Goal: Find specific page/section: Find specific page/section

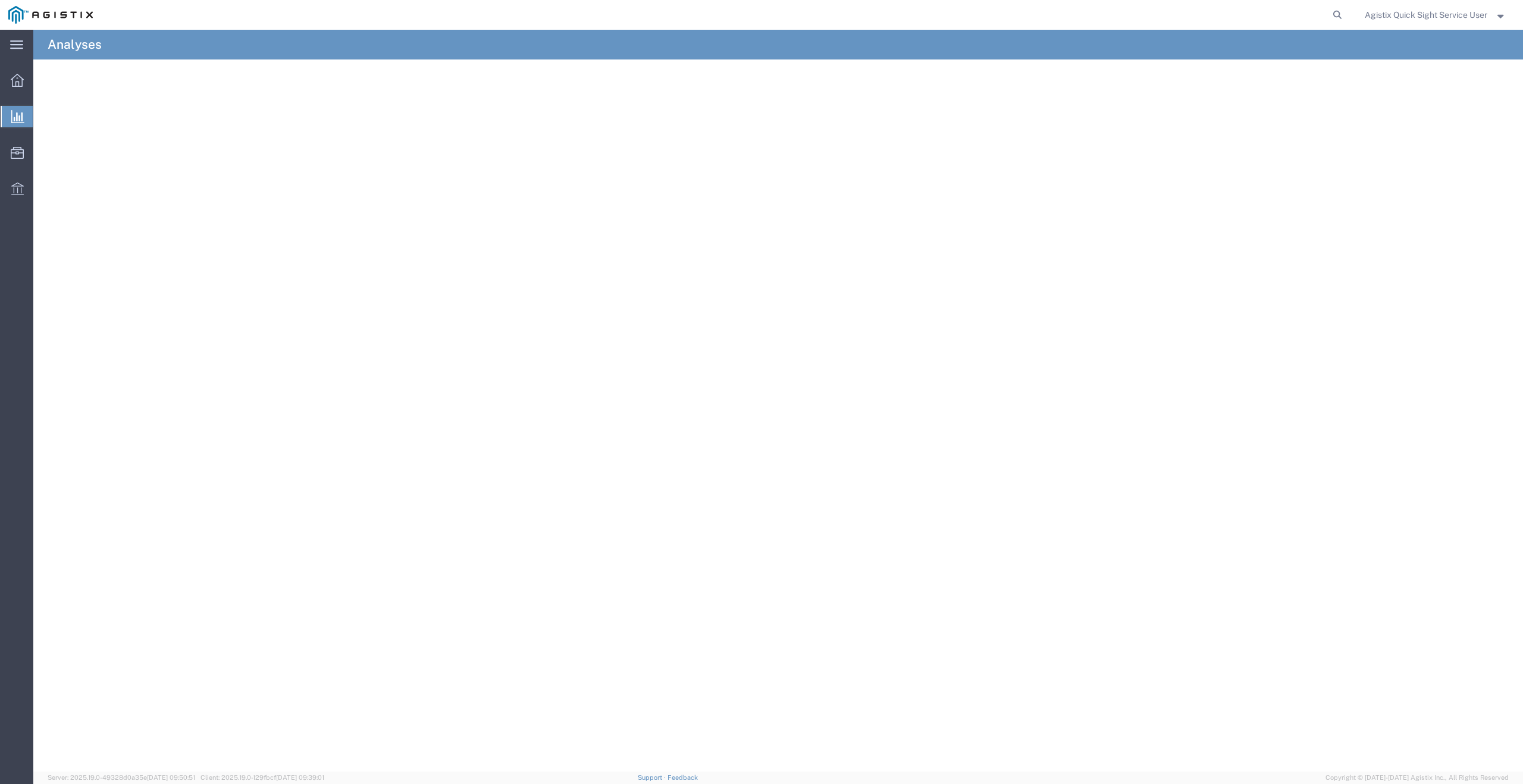
click at [0, 0] on span "New Analysis" at bounding box center [0, 0] width 0 height 0
click at [0, 0] on span "Analyses" at bounding box center [0, 0] width 0 height 0
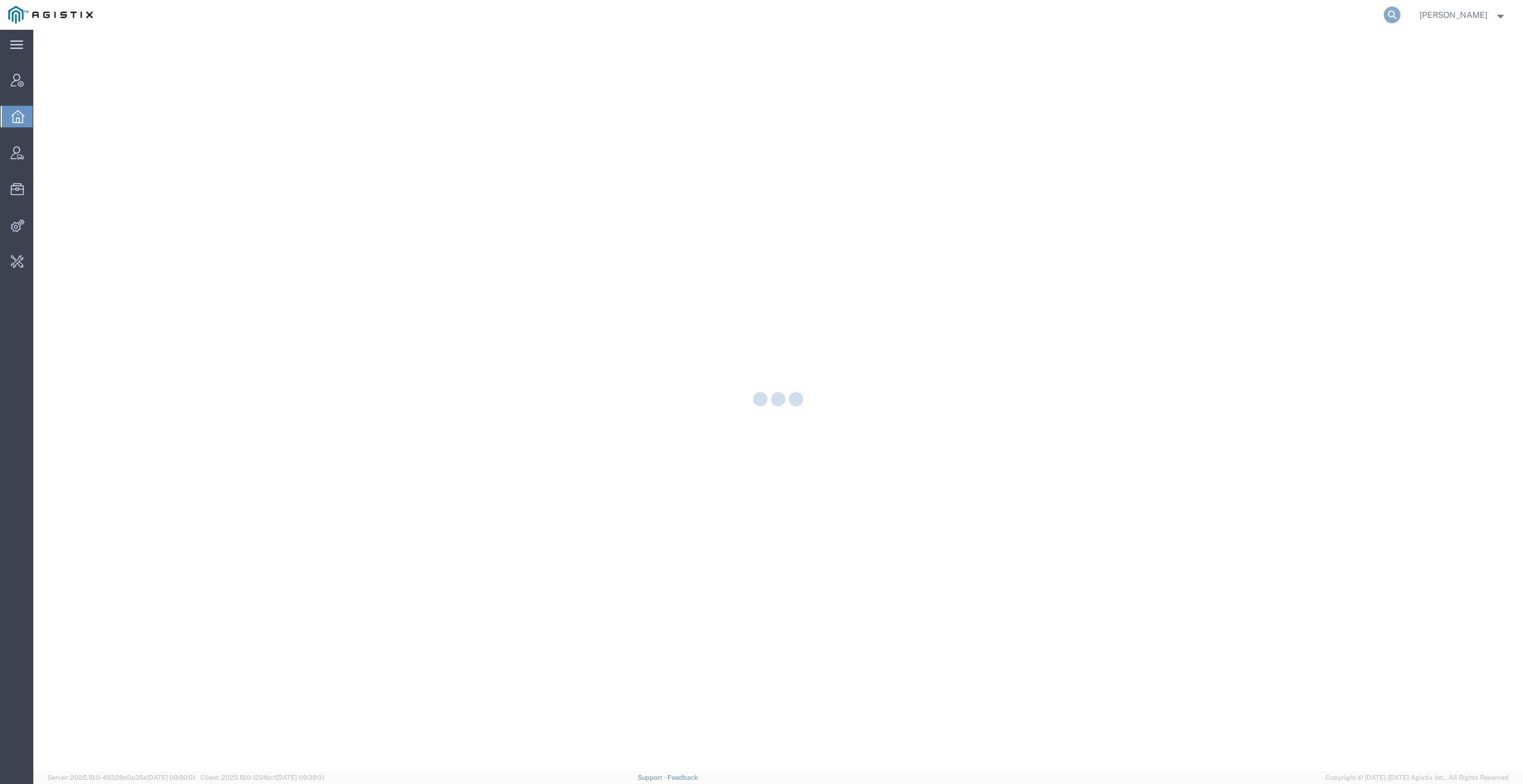
click at [1394, 11] on icon at bounding box center [1391, 15] width 16 height 16
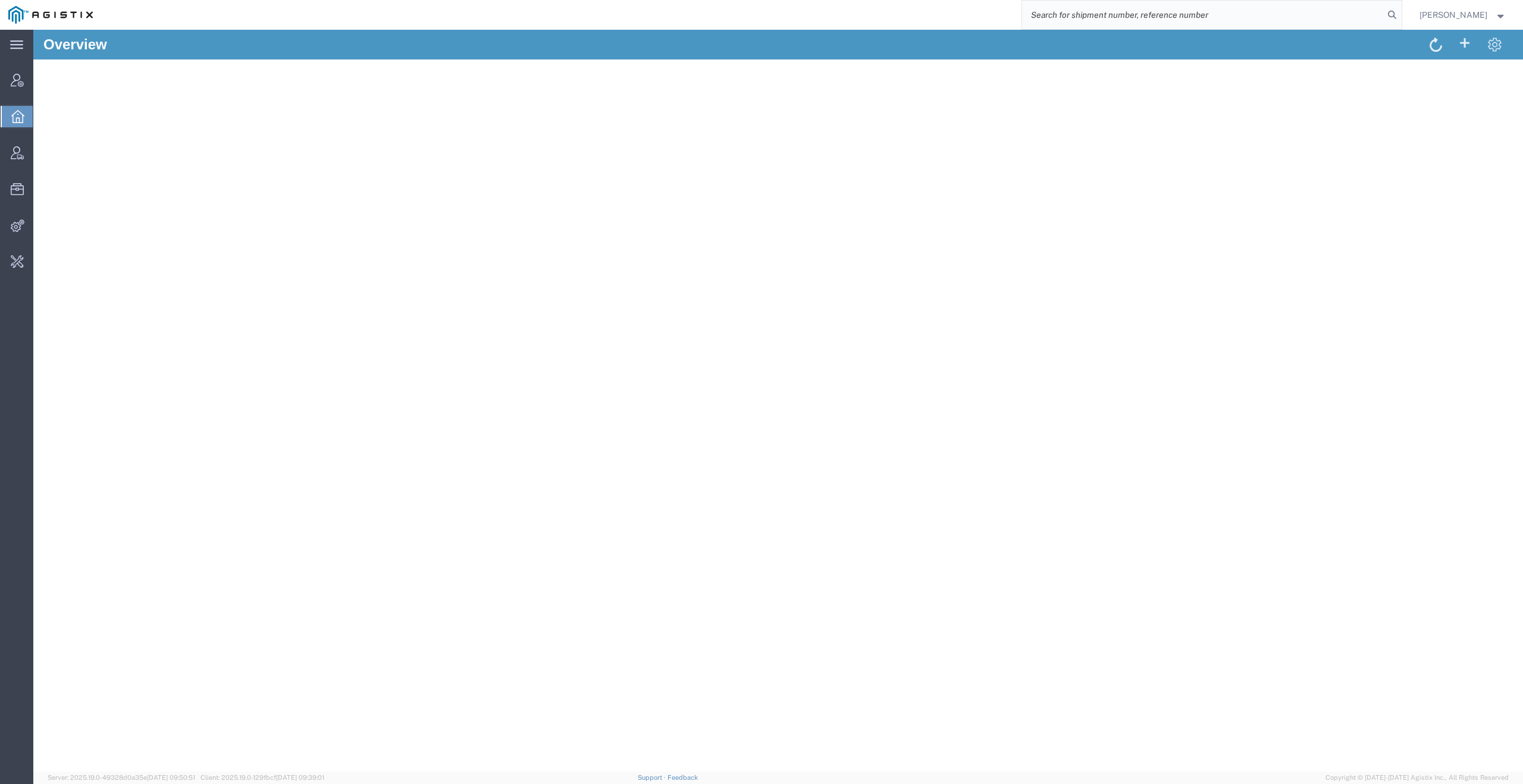
click at [1160, 16] on input "search" at bounding box center [1202, 15] width 362 height 28
type input "quicksight"
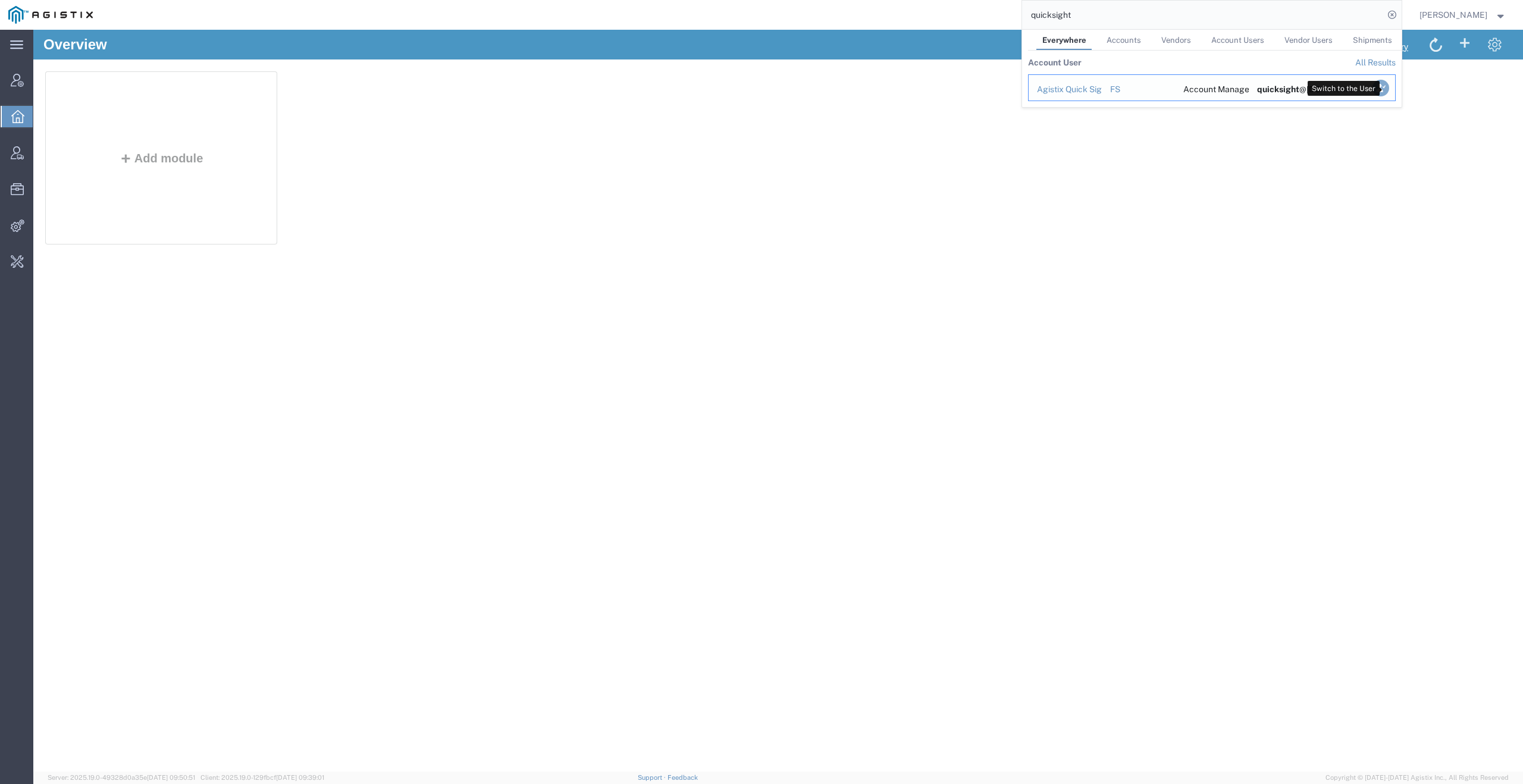
click at [1387, 90] on icon "Search Results" at bounding box center [1379, 87] width 16 height 16
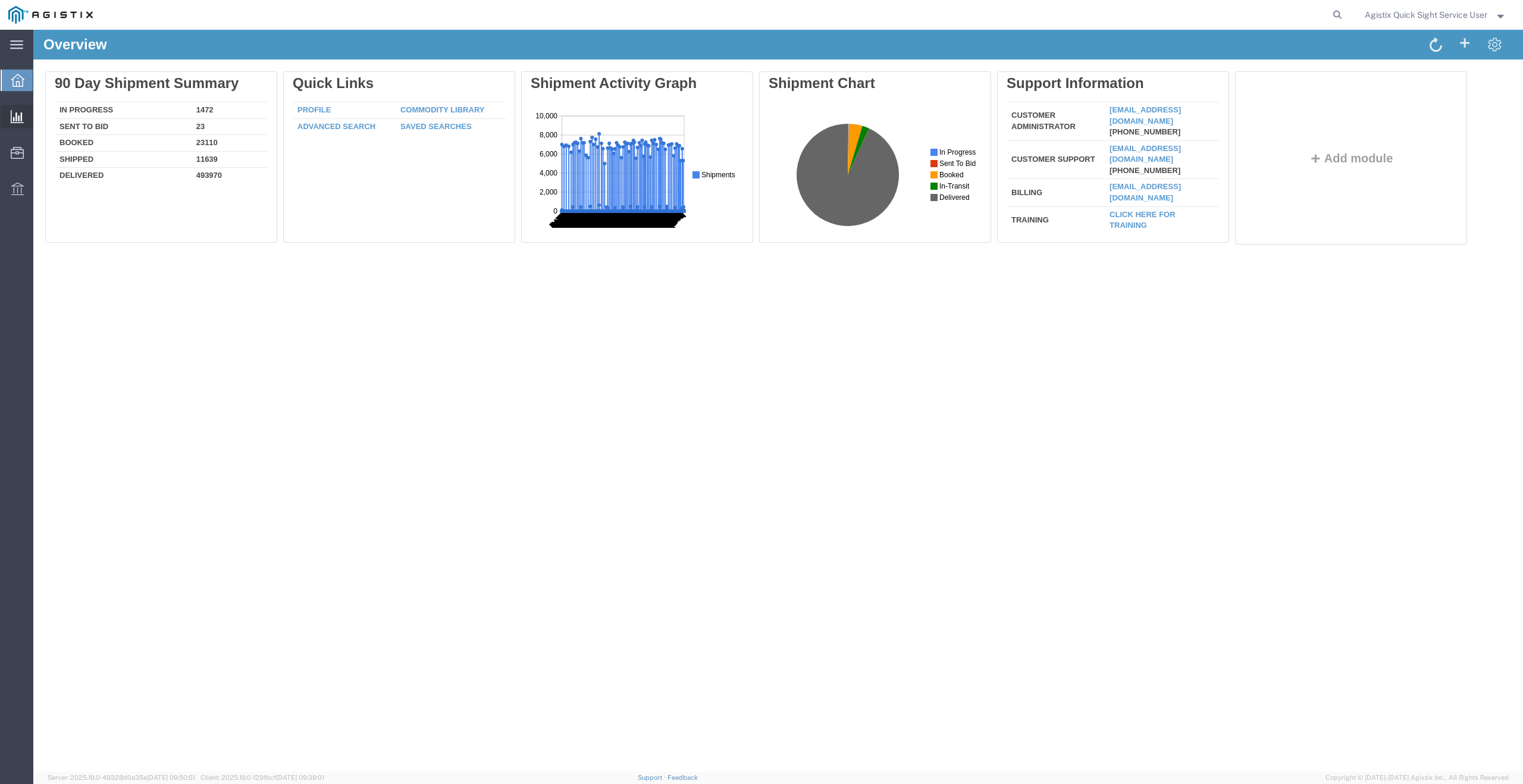
click at [0, 0] on span "New Analysis" at bounding box center [0, 0] width 0 height 0
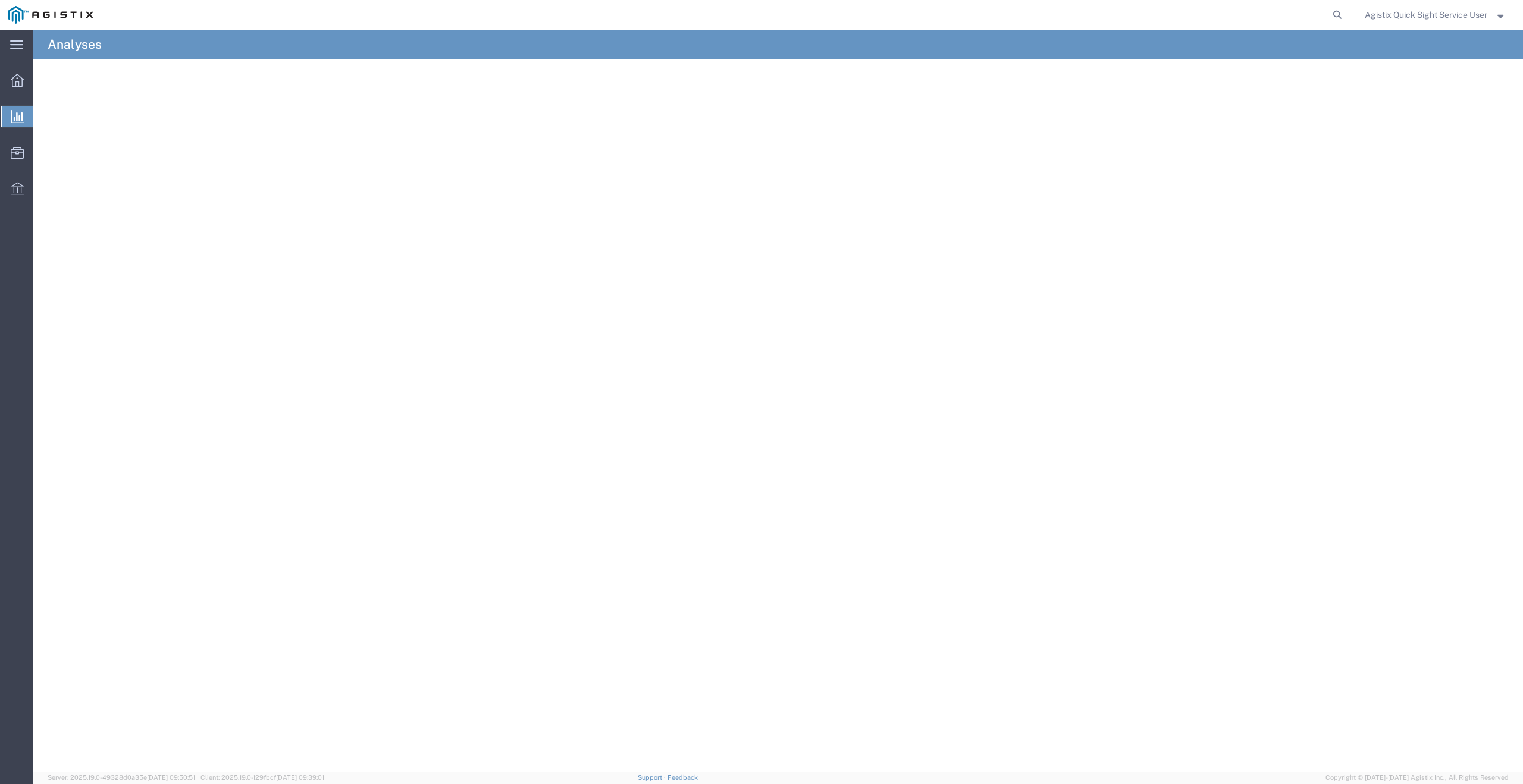
scroll to position [3, 0]
